Goal: Find specific fact: Find specific fact

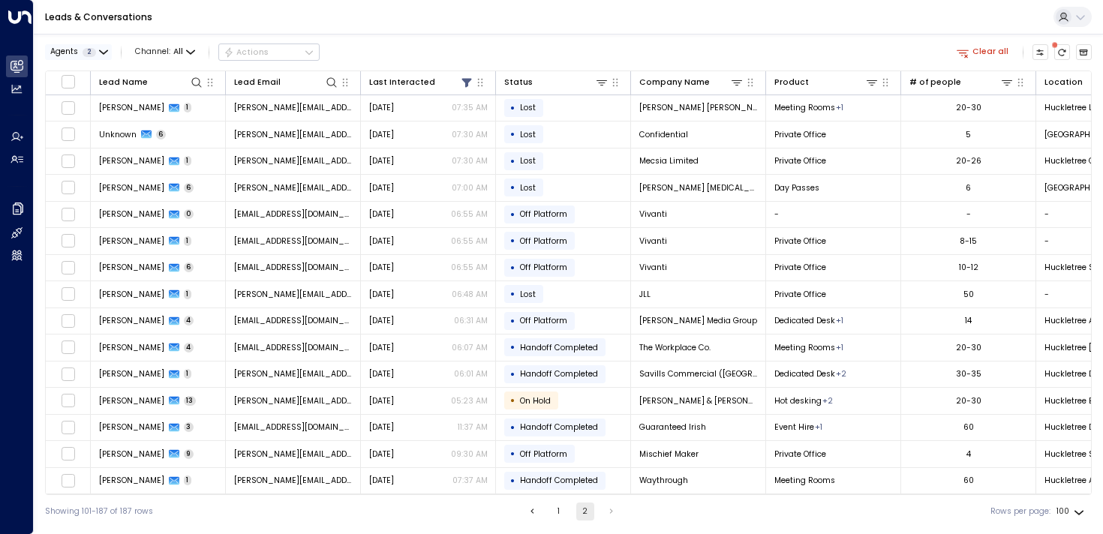
click at [77, 53] on span "Agents" at bounding box center [64, 52] width 28 height 8
click at [463, 57] on div at bounding box center [551, 267] width 1103 height 534
click at [985, 52] on button "Clear all" at bounding box center [983, 52] width 62 height 16
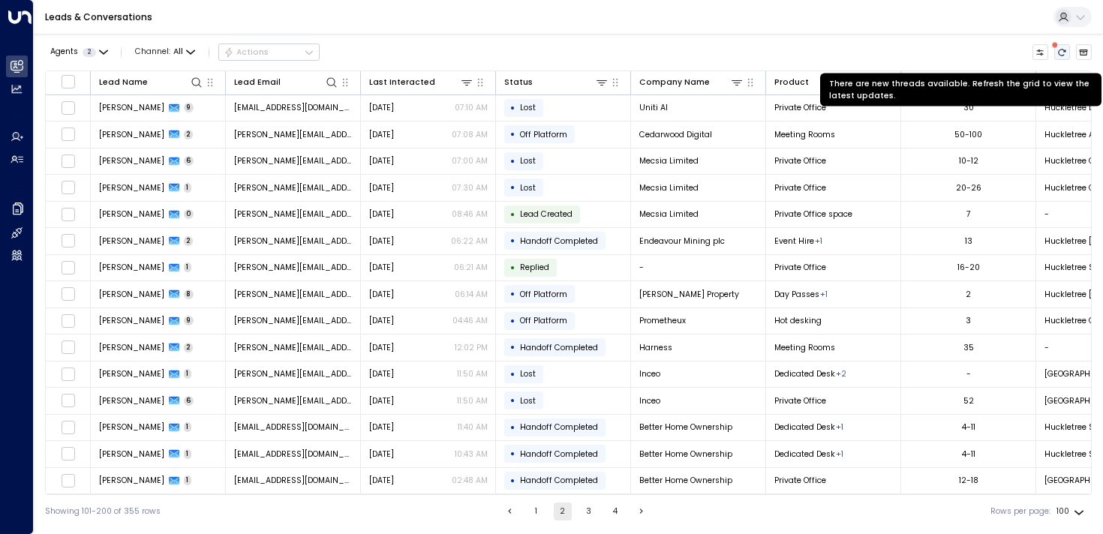
click at [1059, 53] on icon "There are new threads available. Refresh the grid to view the latest updates." at bounding box center [1063, 52] width 8 height 7
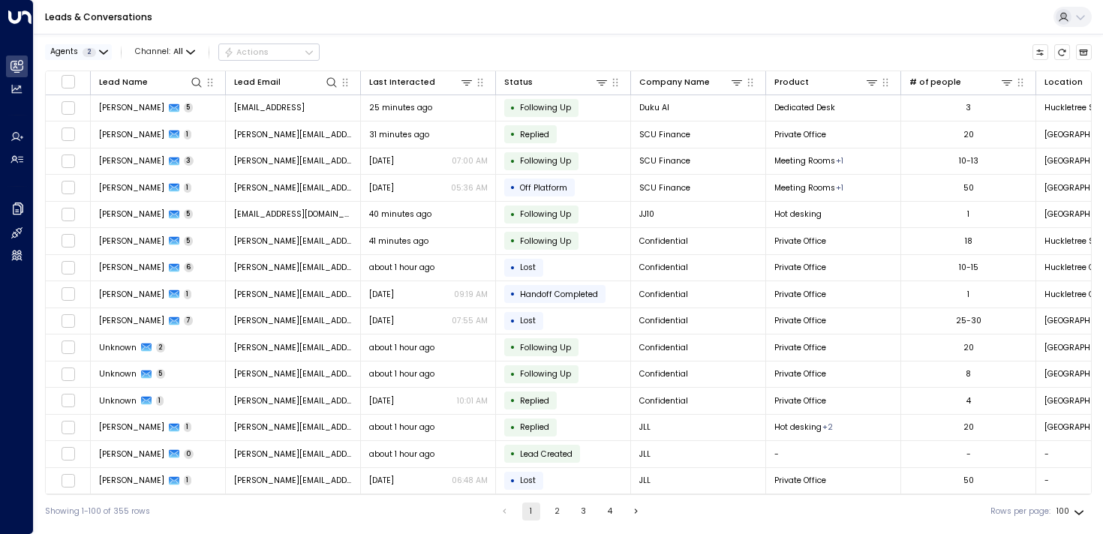
click at [100, 54] on icon "button" at bounding box center [103, 52] width 9 height 9
click at [196, 122] on button "Apply" at bounding box center [193, 121] width 33 height 16
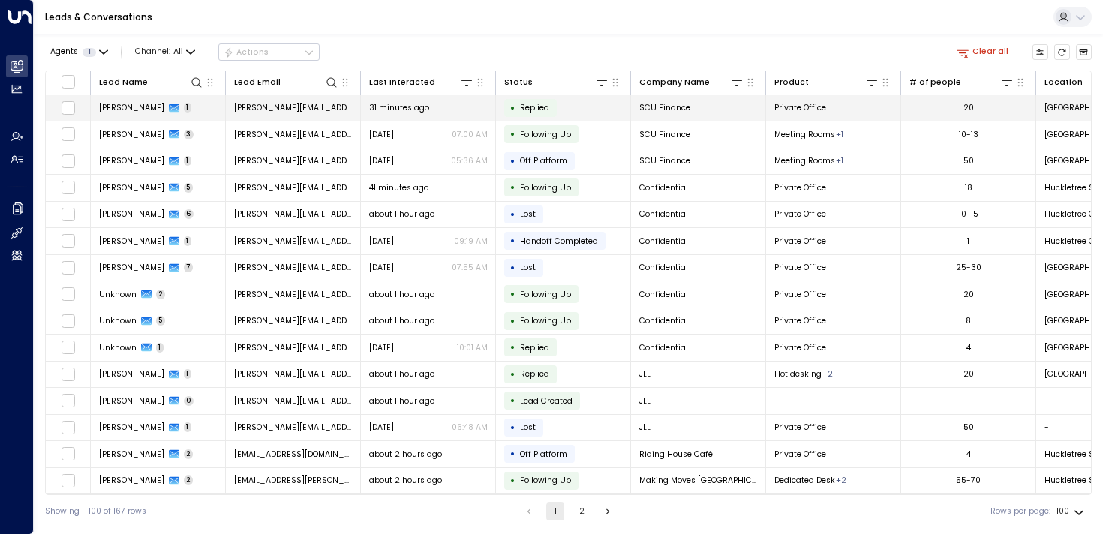
click at [135, 116] on td "[PERSON_NAME] 1" at bounding box center [158, 108] width 135 height 26
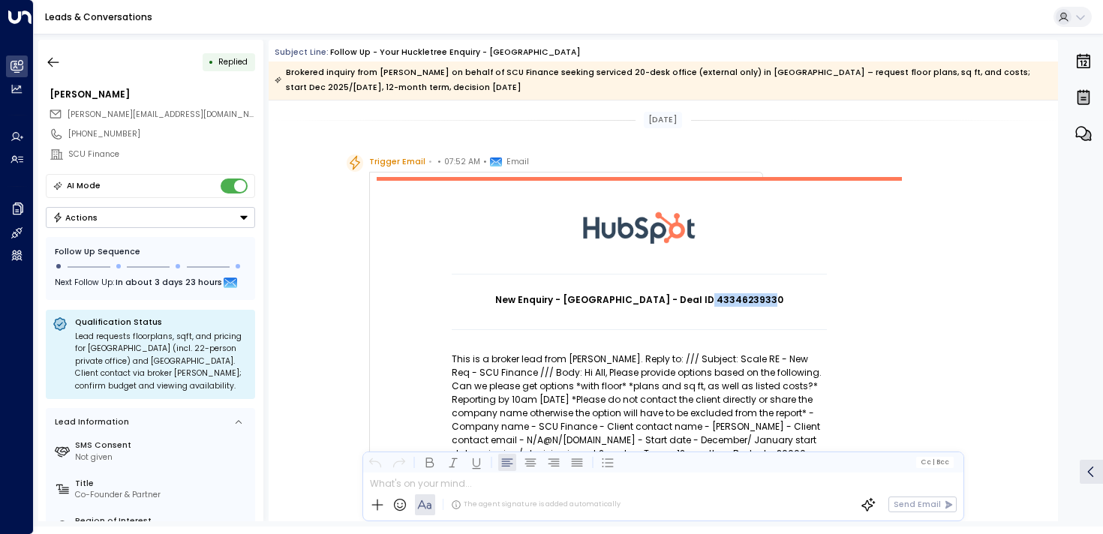
drag, startPoint x: 759, startPoint y: 301, endPoint x: 699, endPoint y: 302, distance: 60.8
click at [699, 302] on h1 "New Enquiry - [GEOGRAPHIC_DATA] - Deal ID 43346239330" at bounding box center [639, 300] width 375 height 14
copy h1 "43346239330"
